Goal: Information Seeking & Learning: Find specific fact

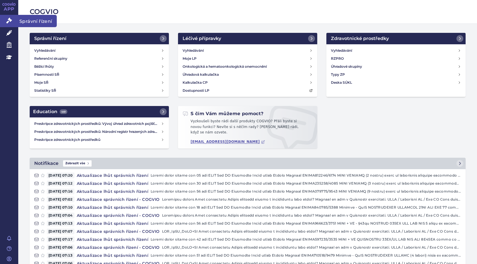
drag, startPoint x: 0, startPoint y: 0, endPoint x: 9, endPoint y: 20, distance: 22.2
click at [9, 20] on icon at bounding box center [9, 21] width 6 height 6
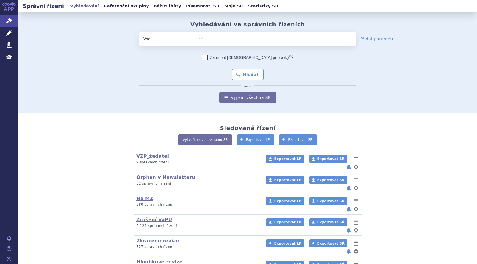
click at [216, 39] on ul at bounding box center [282, 38] width 148 height 12
click at [208, 39] on select at bounding box center [208, 38] width 0 height 14
type input "sia"
type input "sial"
type input "siala"
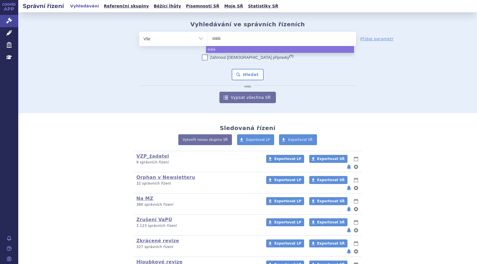
type input "sialan"
type input "sialana"
type input "sialanar"
select select "sialanar"
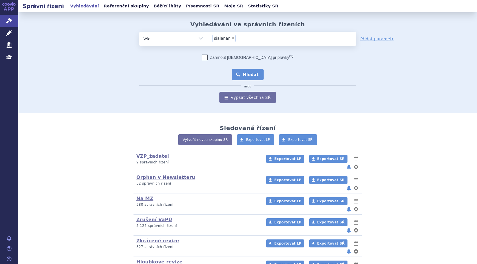
click at [246, 77] on button "Hledat" at bounding box center [248, 74] width 32 height 11
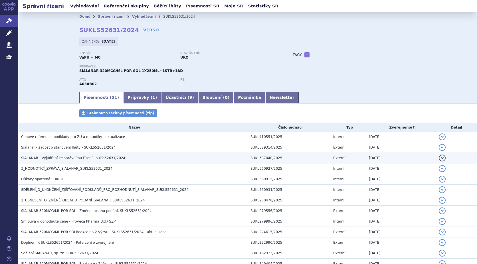
click at [56, 157] on span "SIALANAR - Vyjádření ke správnímu řízení - sukls52631/2024" at bounding box center [73, 158] width 104 height 4
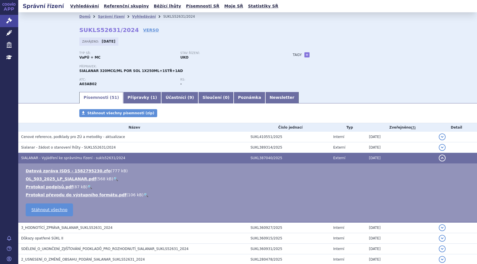
click at [113, 178] on link "🔍" at bounding box center [115, 178] width 5 height 5
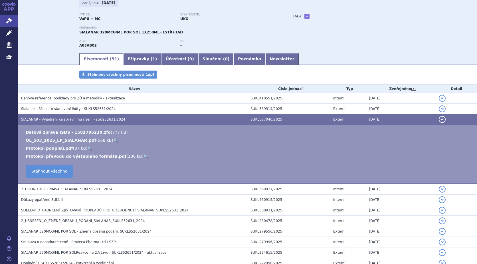
scroll to position [29, 0]
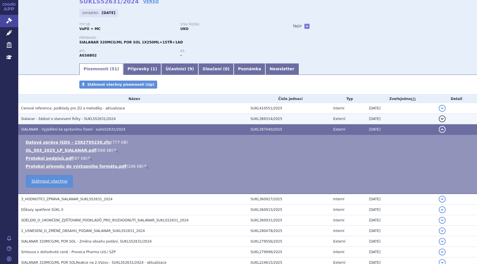
click at [70, 119] on span "Sialanar - žádost o stanovení lhůty - SUKLS52631/2024" at bounding box center [68, 119] width 95 height 4
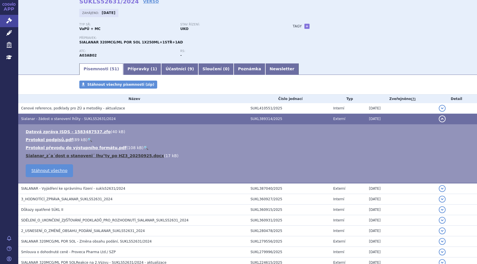
click at [120, 155] on link "Sialanar_zˇa´dost o stanoveni´ lhu°ty_po HZ3_20250925.docx" at bounding box center [95, 155] width 138 height 5
click at [238, 163] on td "Datová zpráva ISDS - 1583487537.zfo ( 40 kB ) Protokol podpisů.pdf ( 89 kB ) 🔍 …" at bounding box center [247, 153] width 459 height 59
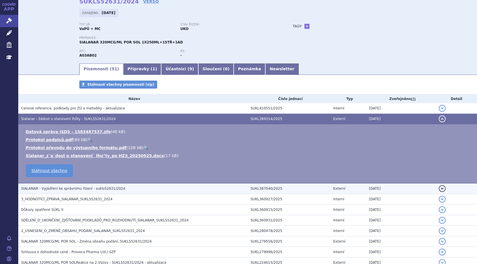
click at [81, 190] on span "SIALANAR - Vyjádření ke správnímu řízení - sukls52631/2024" at bounding box center [73, 188] width 104 height 4
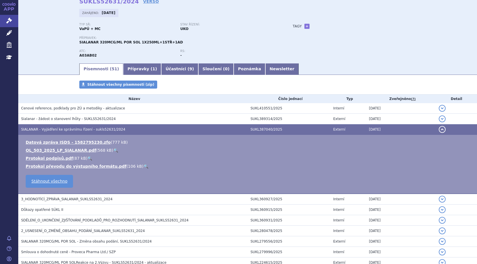
click at [113, 150] on link "🔍" at bounding box center [115, 150] width 5 height 5
